Goal: Task Accomplishment & Management: Use online tool/utility

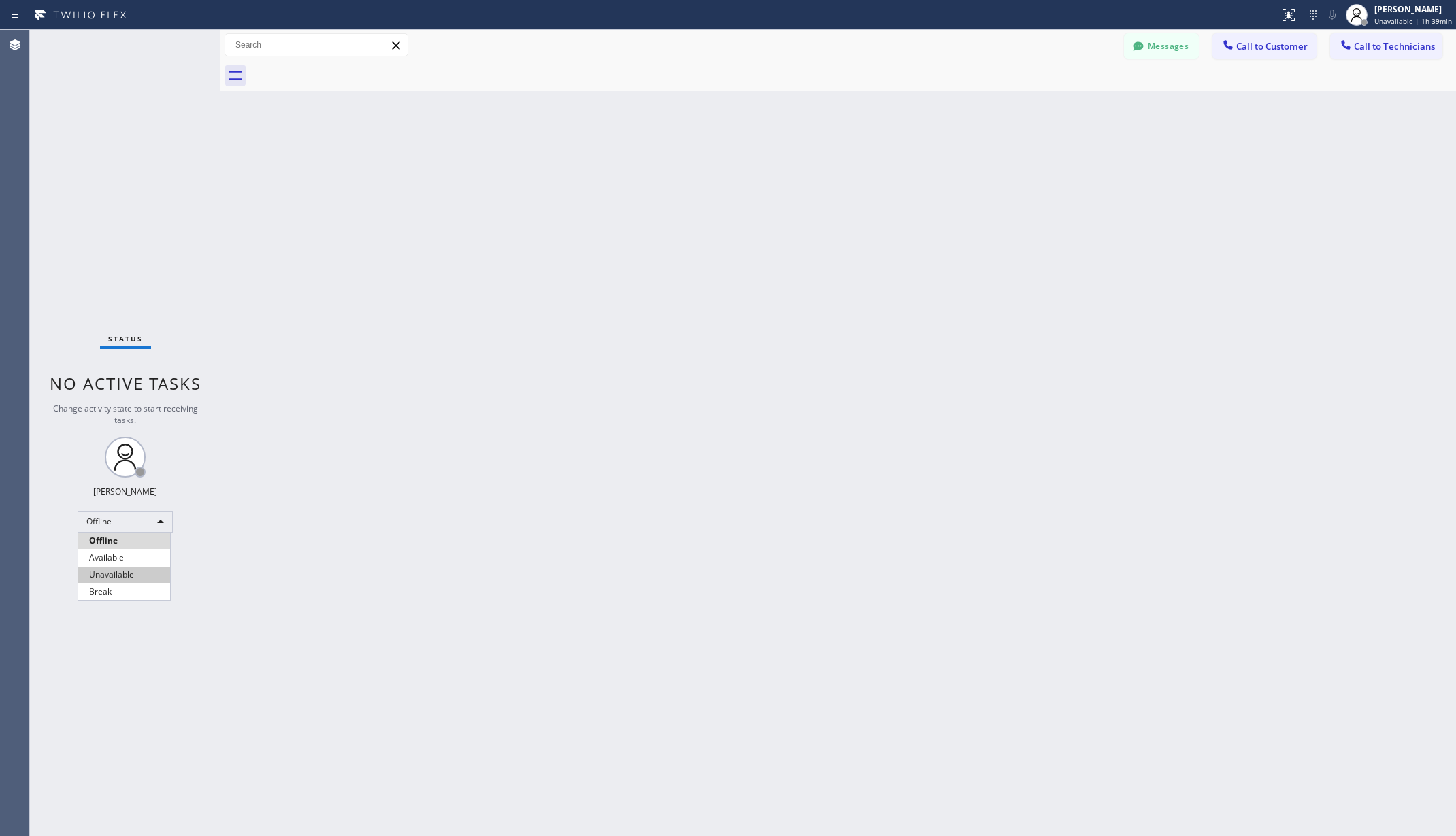
click at [118, 572] on li "Unavailable" at bounding box center [124, 575] width 92 height 17
click at [101, 528] on div "Unavailable" at bounding box center [125, 522] width 95 height 22
click at [118, 550] on li "Available" at bounding box center [124, 558] width 92 height 17
click at [262, 172] on div "Back to Dashboard Change Sender ID Customers Technicians AA [PERSON_NAME] [DATE…" at bounding box center [838, 433] width 1236 height 806
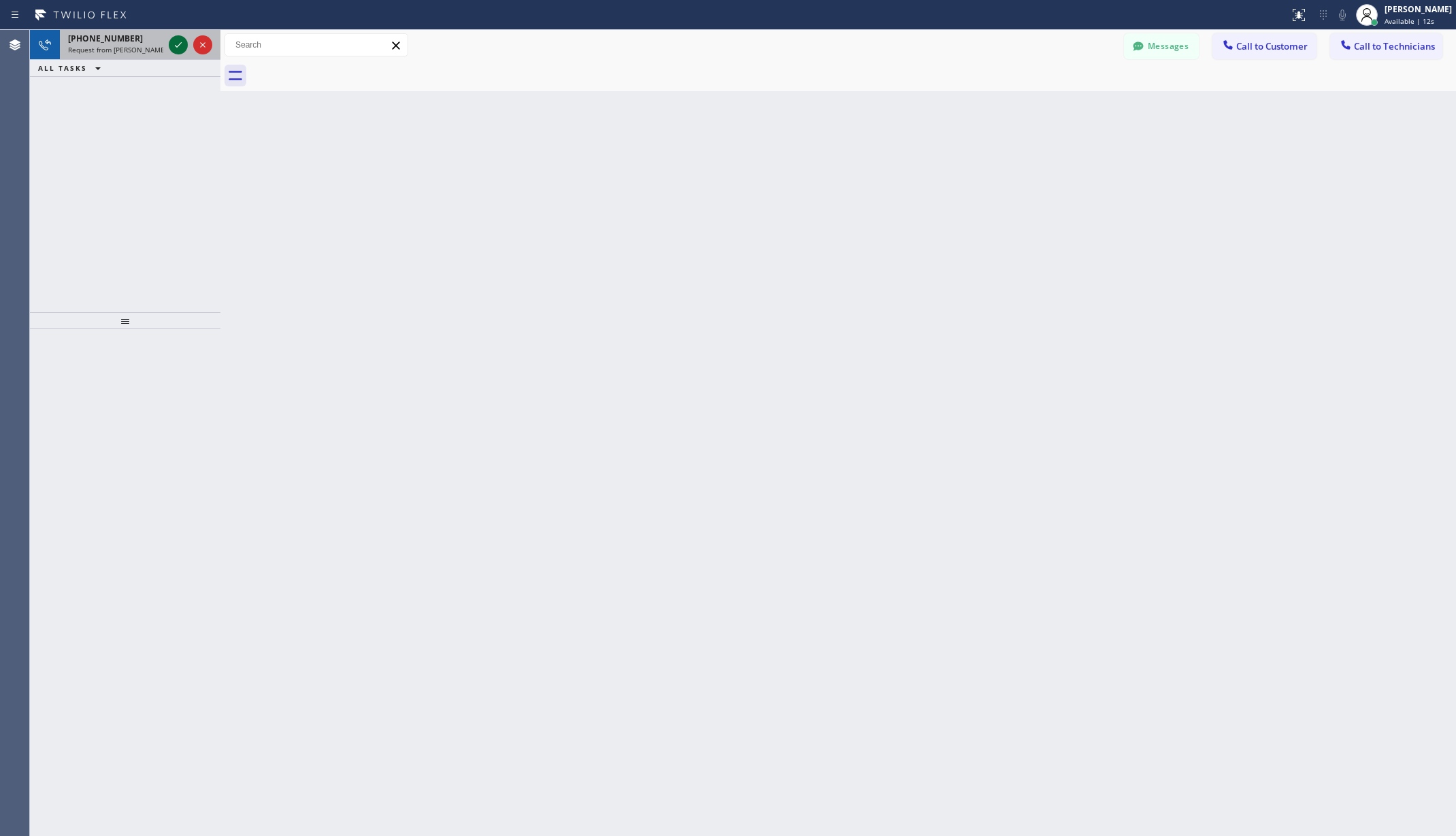
click at [178, 41] on icon at bounding box center [179, 45] width 17 height 17
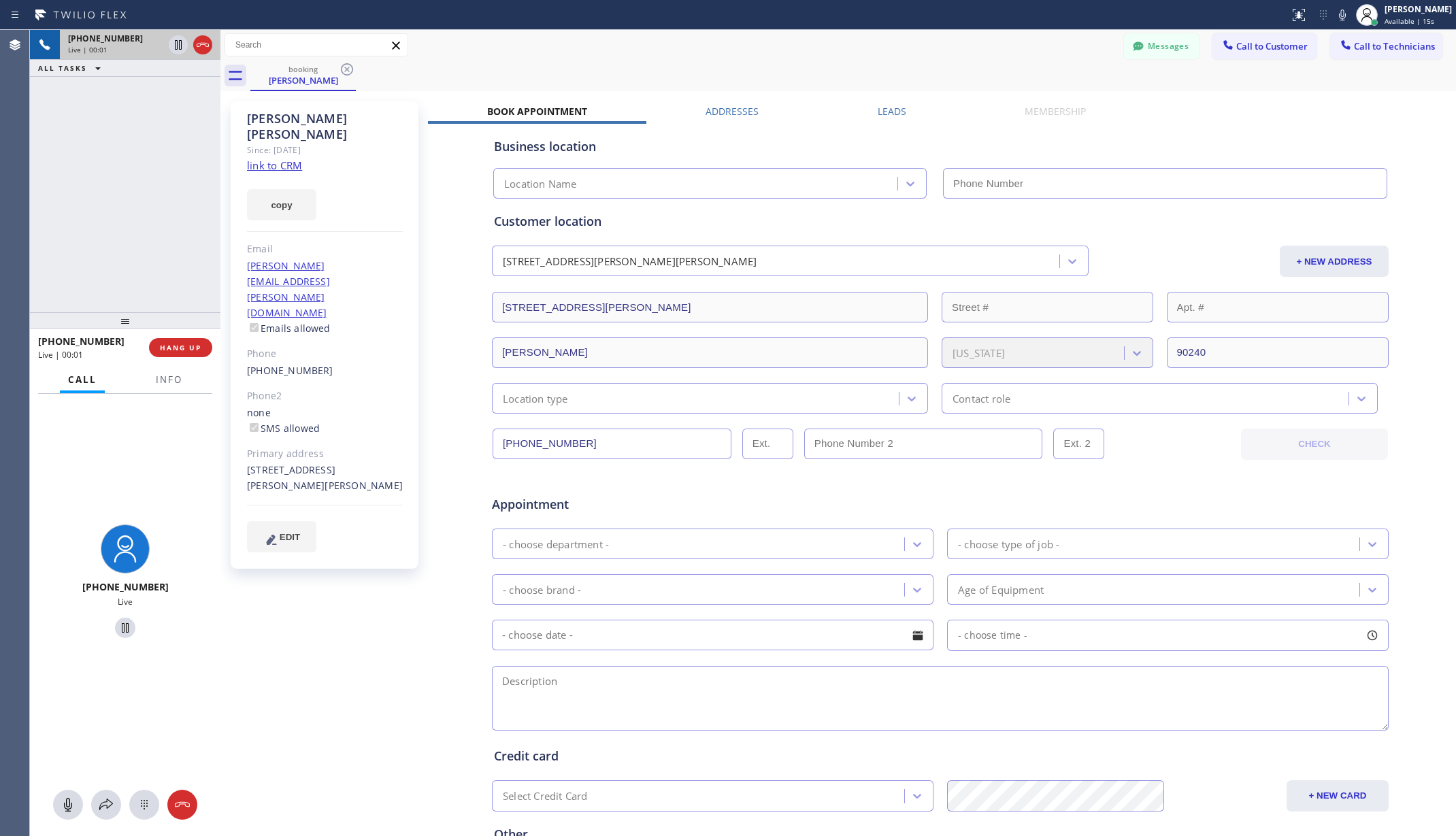
type input "[PHONE_NUMBER]"
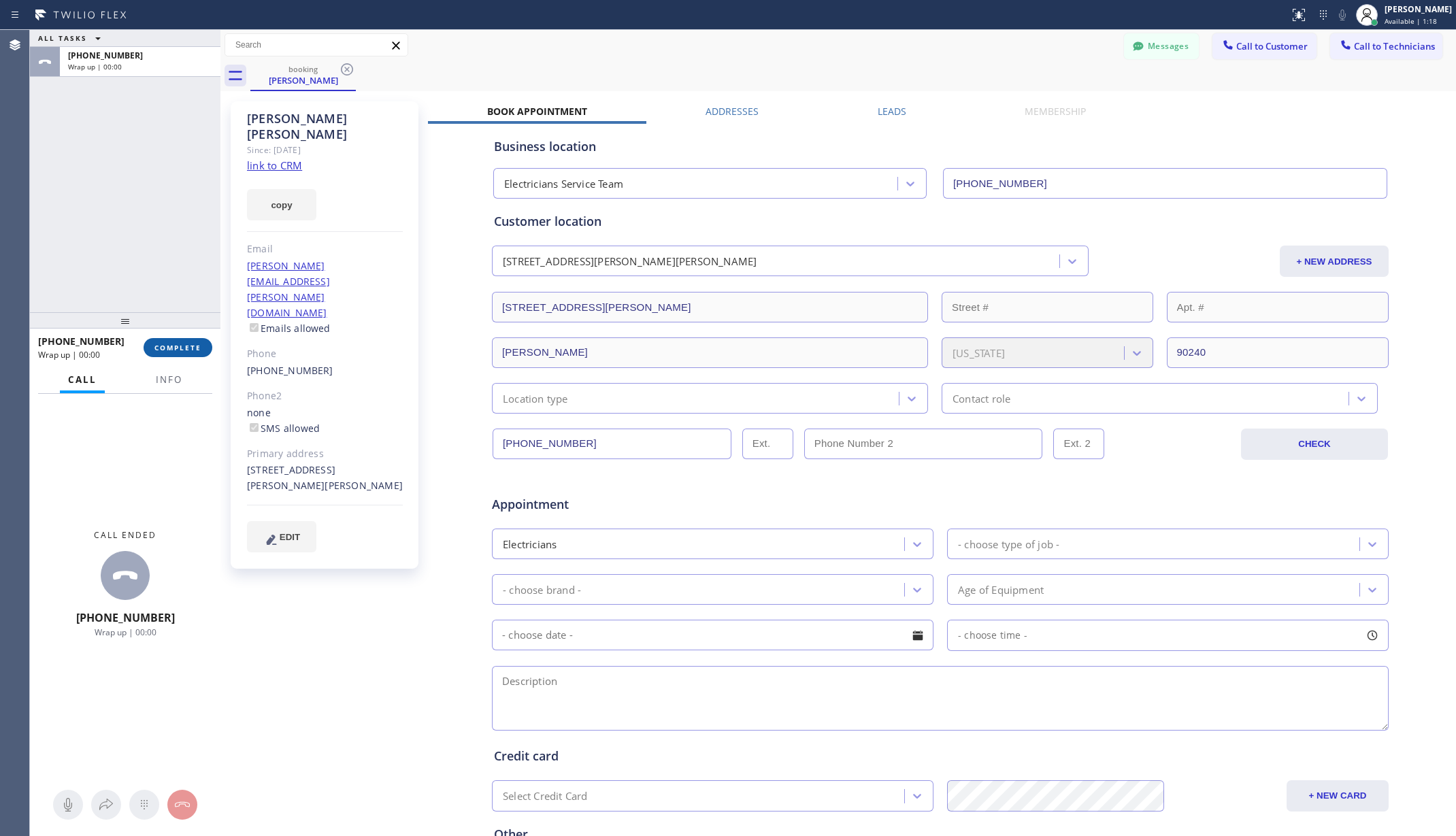
click at [191, 347] on span "COMPLETE" at bounding box center [178, 348] width 47 height 10
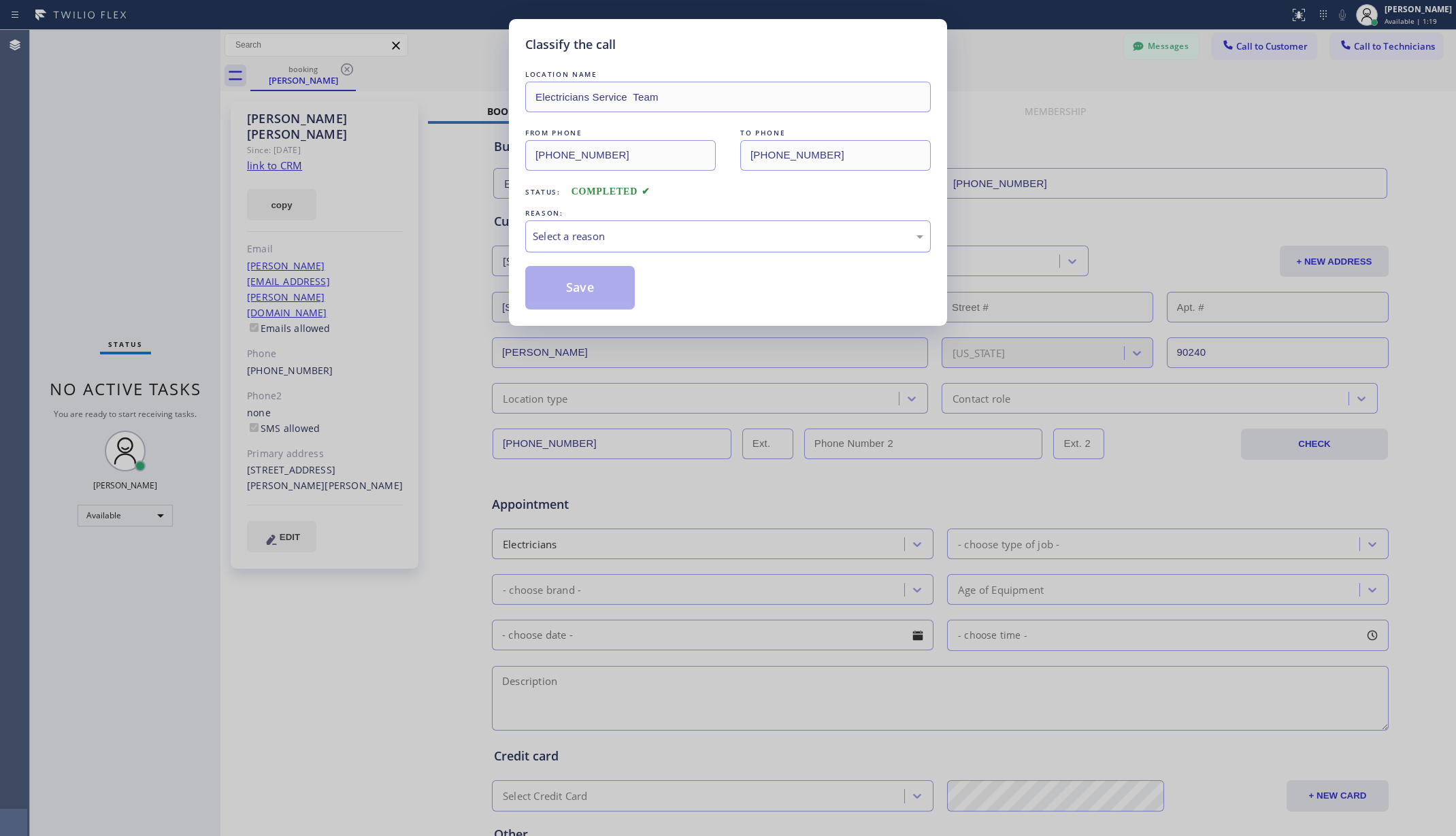
click at [670, 234] on div "Select a reason" at bounding box center [728, 236] width 391 height 16
click at [578, 292] on button "Save" at bounding box center [580, 288] width 109 height 44
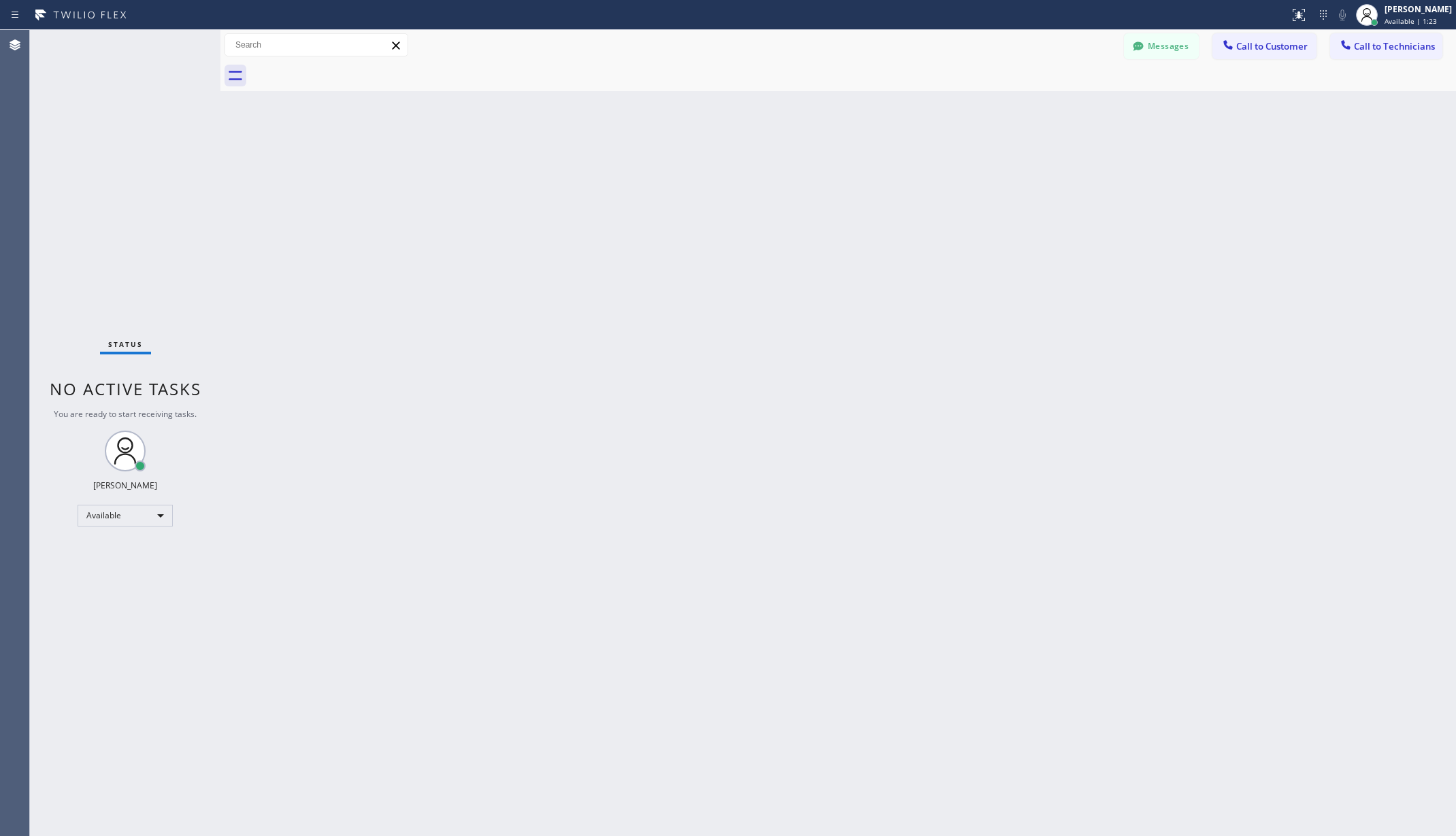
click at [131, 519] on div "Classify the call LOCATION NAME Electricians Service Team FROM PHONE [PHONE_NUM…" at bounding box center [743, 433] width 1426 height 806
click at [131, 519] on div "Available" at bounding box center [125, 516] width 95 height 22
click at [133, 563] on li "Unavailable" at bounding box center [124, 569] width 92 height 17
click at [351, 556] on div "Back to Dashboard Change Sender ID Customers Technicians AA [PERSON_NAME] [DATE…" at bounding box center [838, 433] width 1236 height 806
